Goal: Transaction & Acquisition: Book appointment/travel/reservation

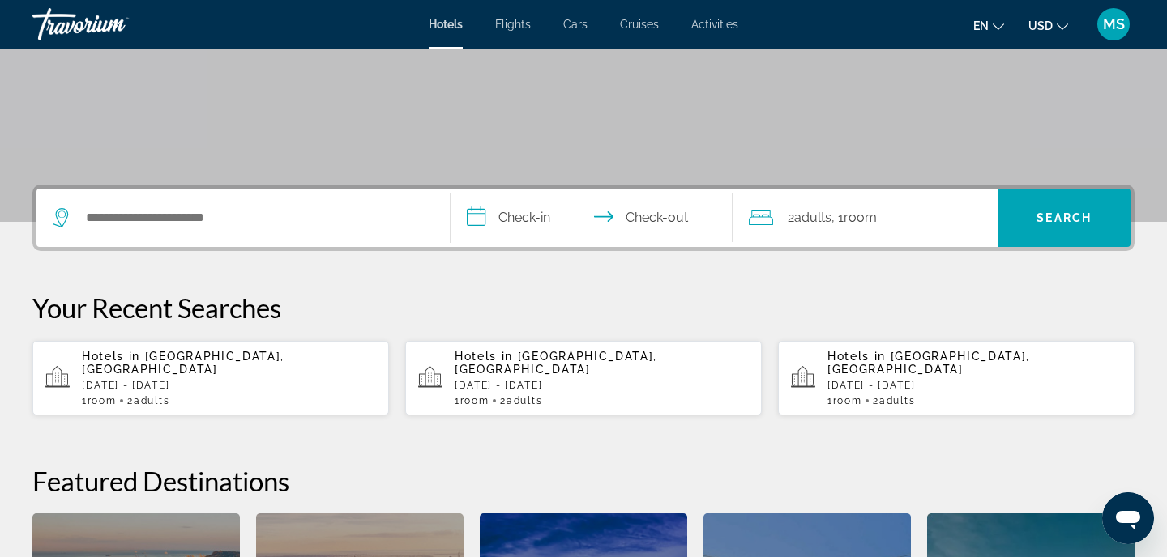
scroll to position [271, 0]
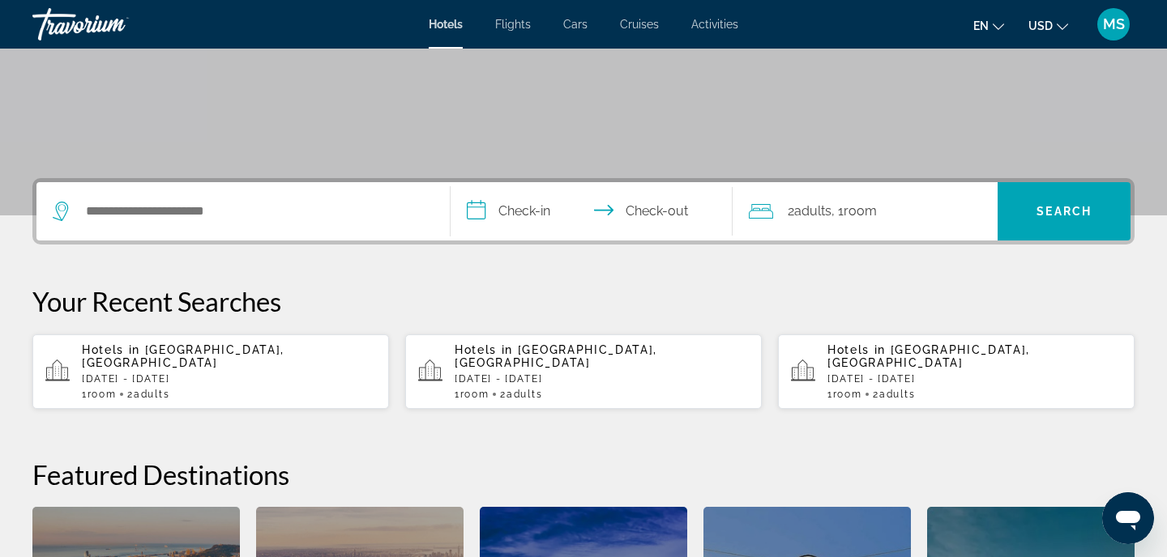
click at [302, 374] on p "[DATE] - [DATE]" at bounding box center [229, 379] width 294 height 11
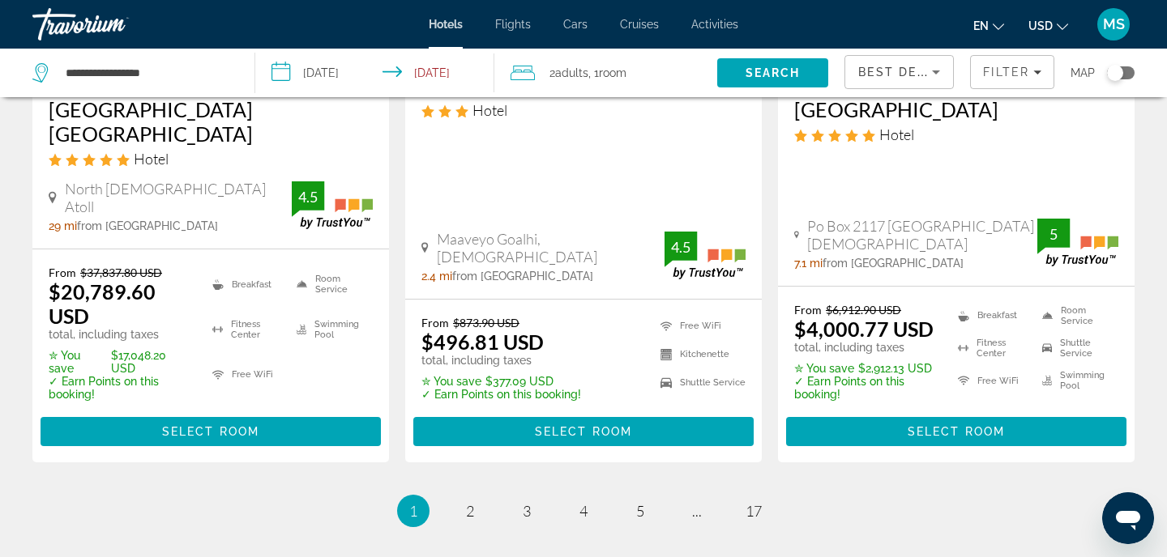
scroll to position [2276, 0]
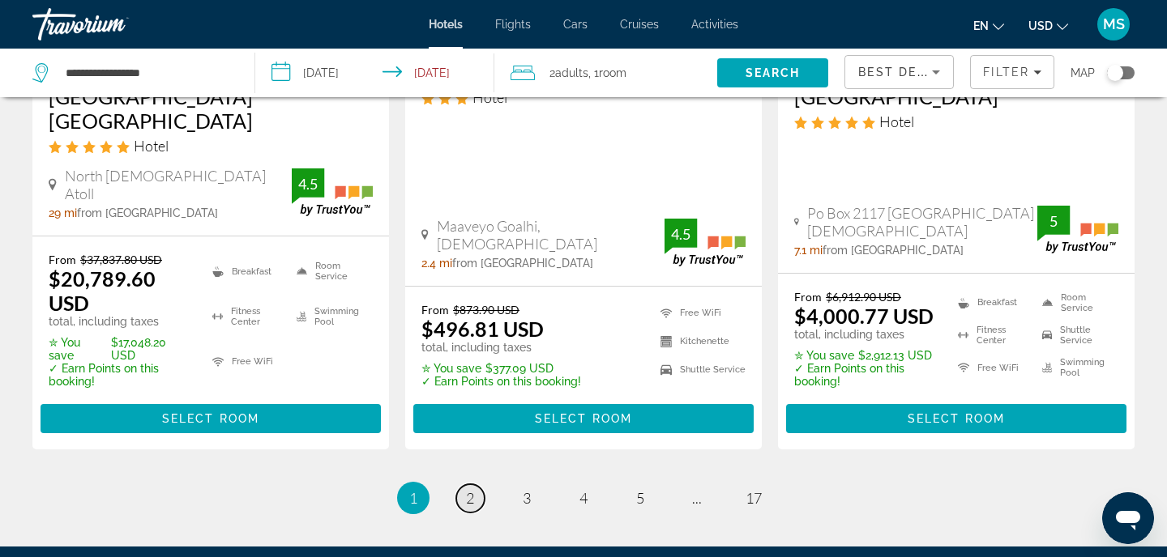
click at [471, 489] on span "2" at bounding box center [470, 498] width 8 height 18
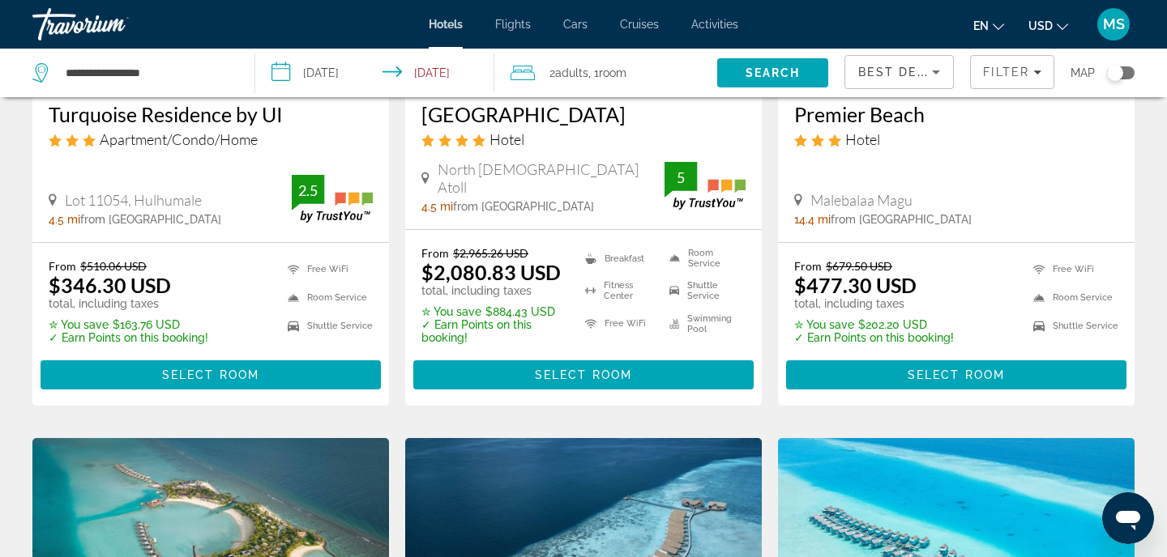
scroll to position [1547, 0]
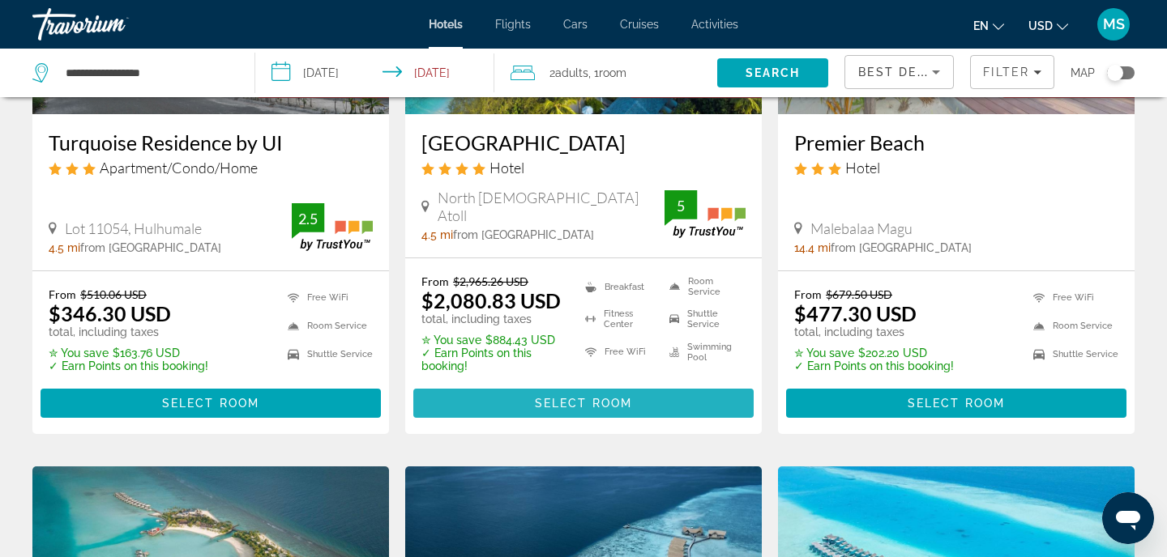
click at [485, 423] on span "Main content" at bounding box center [583, 403] width 340 height 39
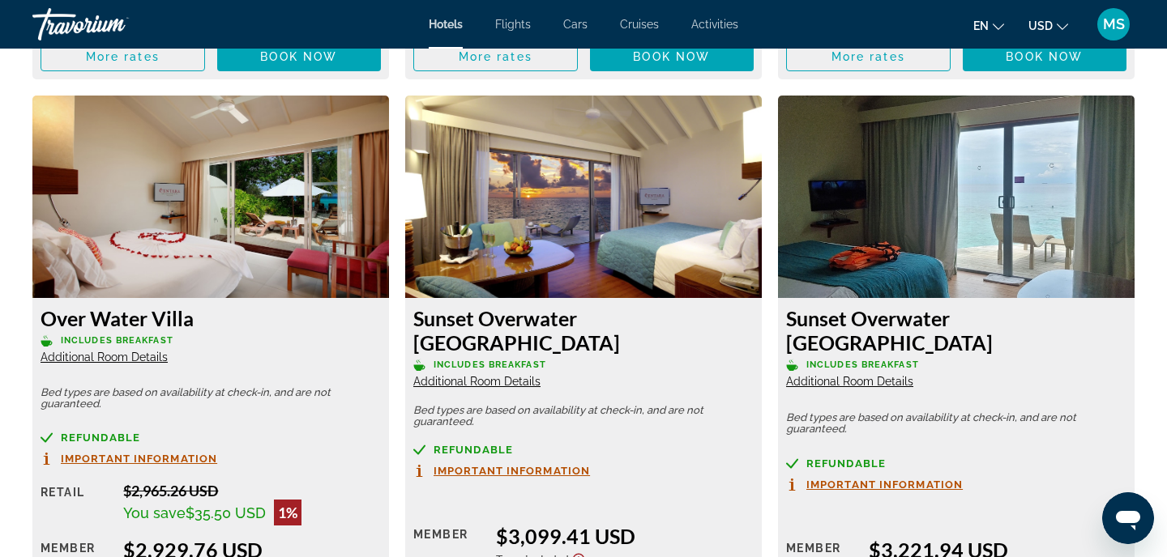
scroll to position [4066, 0]
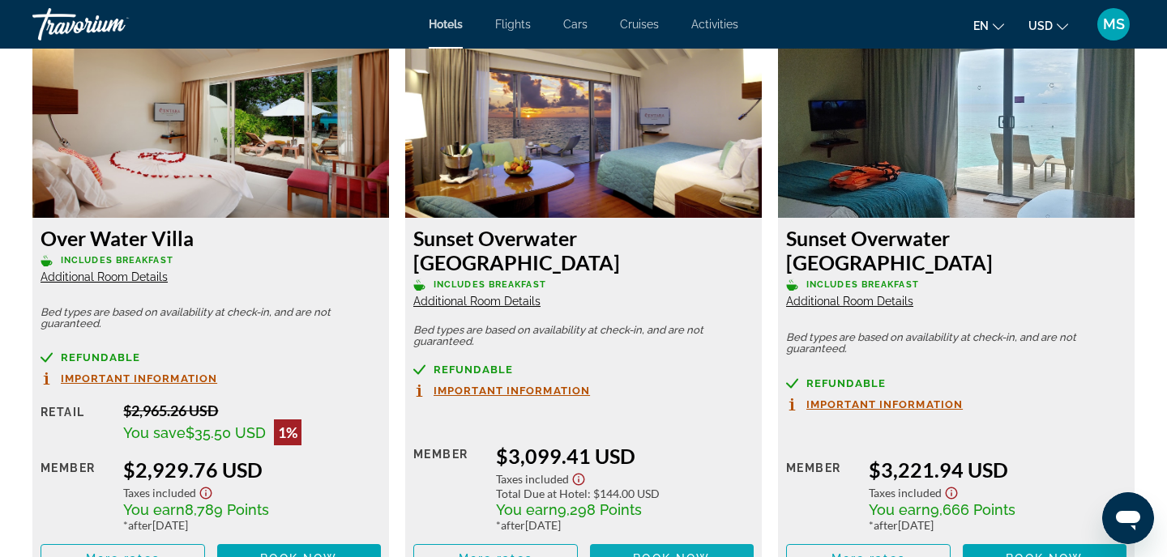
click at [648, 553] on span "Book now" at bounding box center [671, 559] width 77 height 13
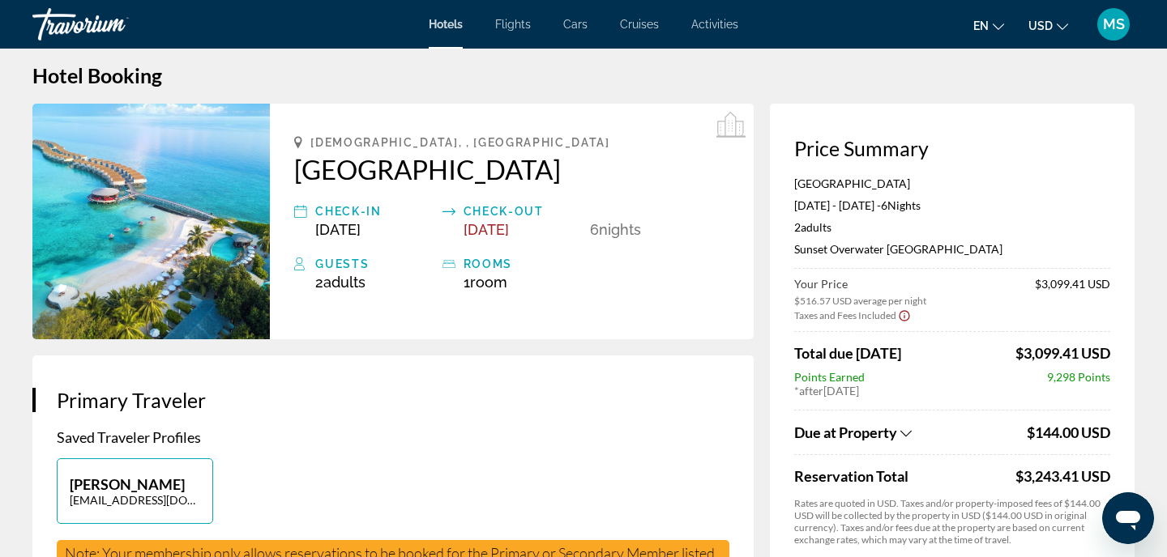
scroll to position [19, 0]
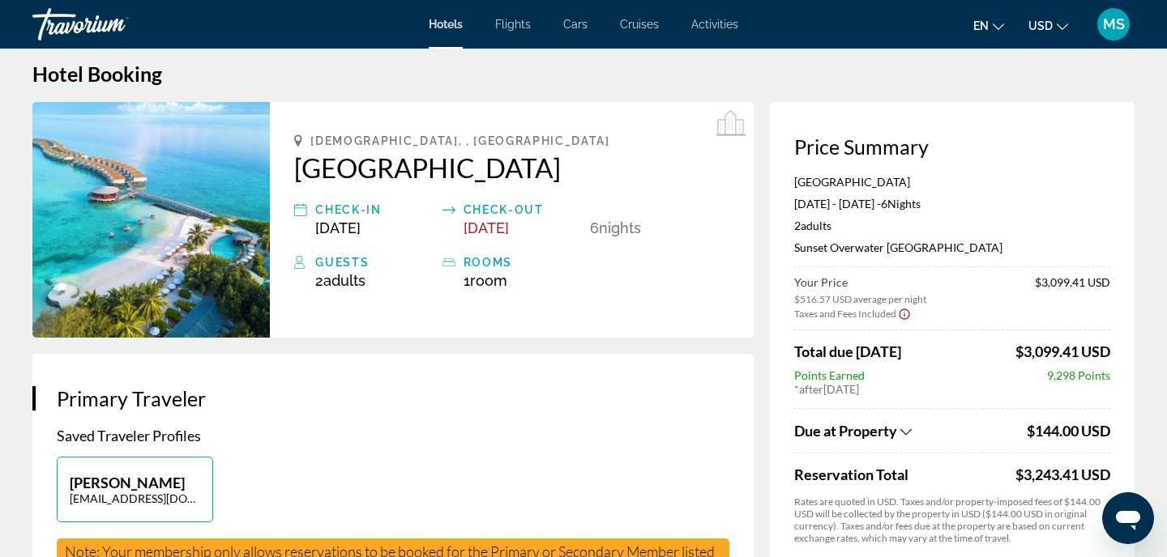
click at [903, 429] on icon "Show Taxes and Fees breakdown" at bounding box center [905, 432] width 11 height 6
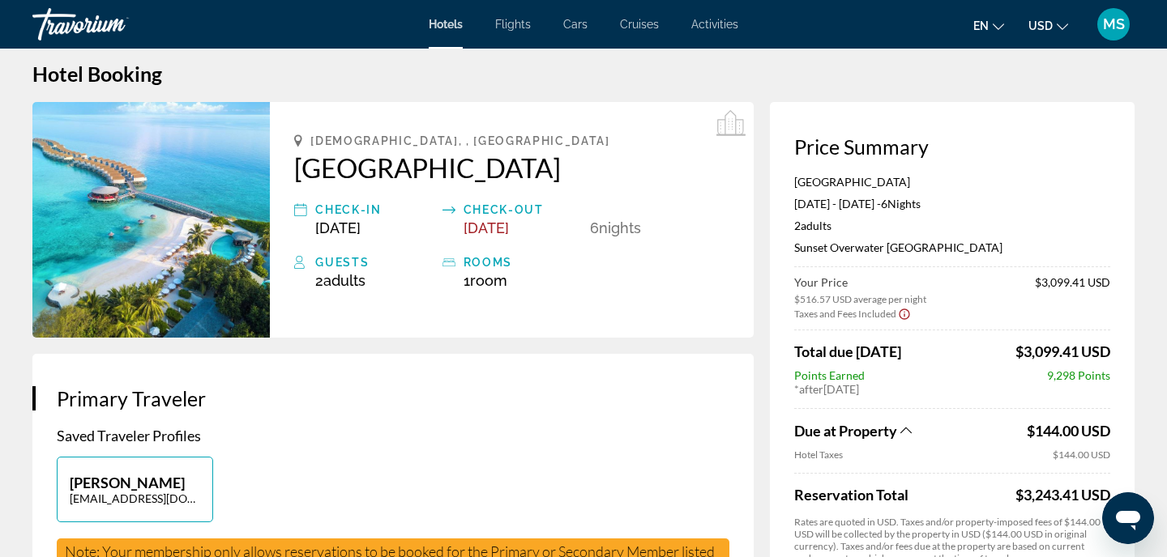
click at [903, 429] on icon "Show Taxes and Fees breakdown" at bounding box center [905, 431] width 11 height 14
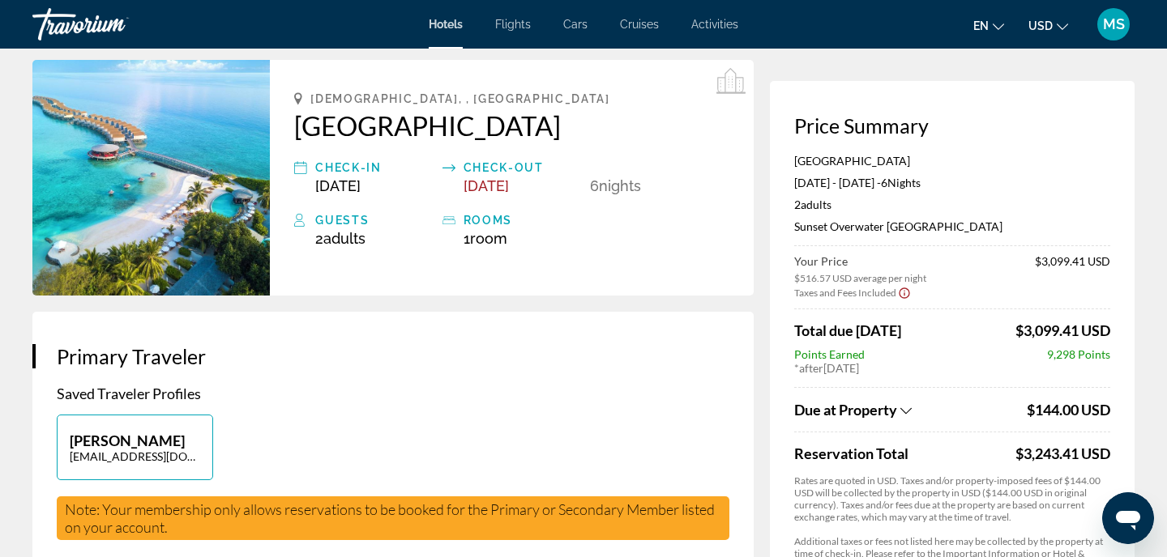
scroll to position [32, 0]
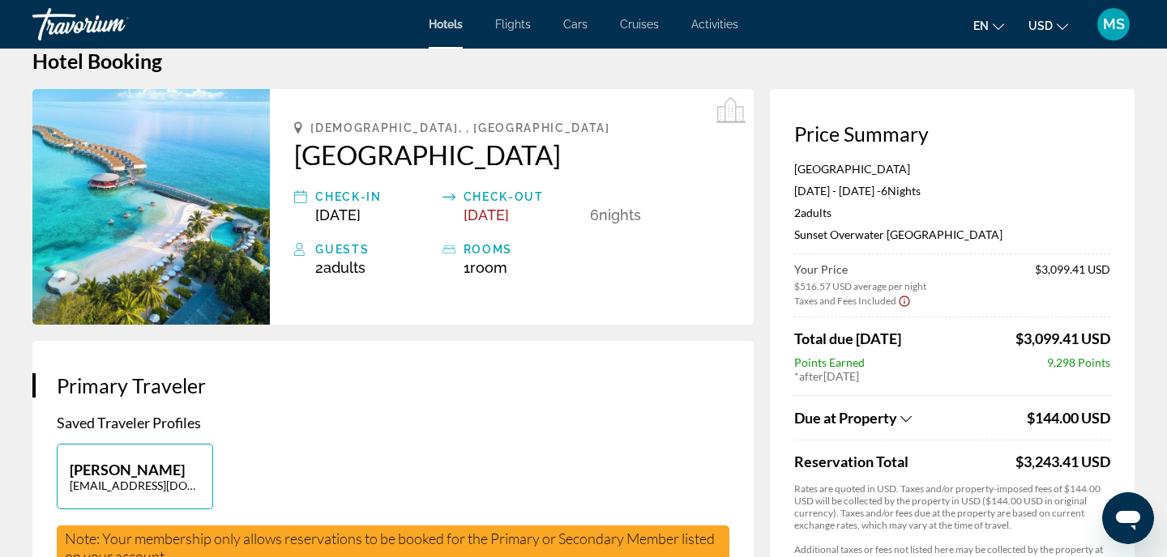
click at [80, 31] on div "Travorium" at bounding box center [113, 24] width 162 height 42
